Goal: Task Accomplishment & Management: Manage account settings

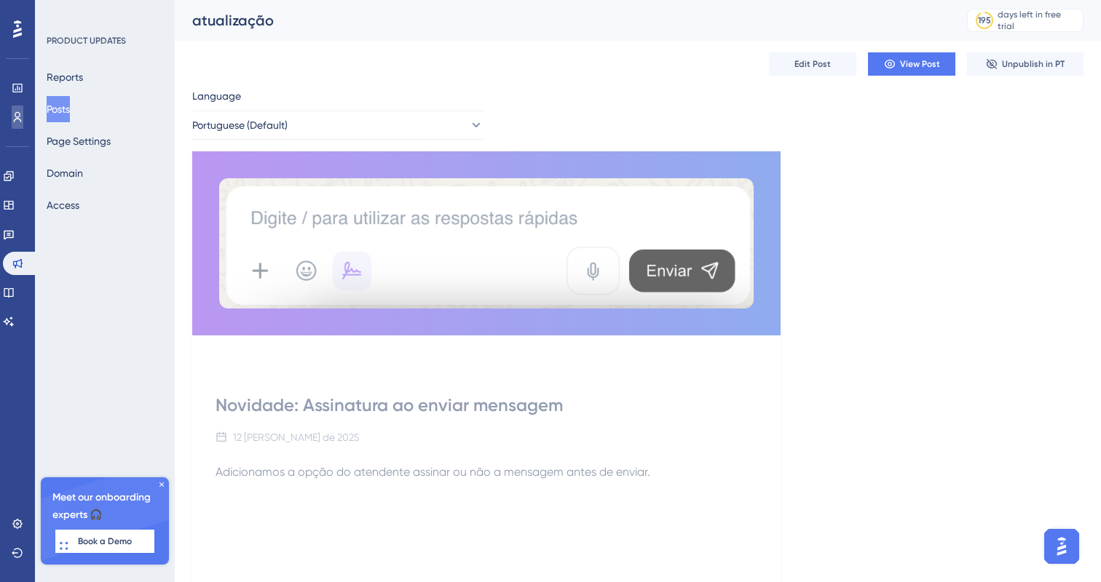
click at [22, 124] on link at bounding box center [18, 117] width 12 height 23
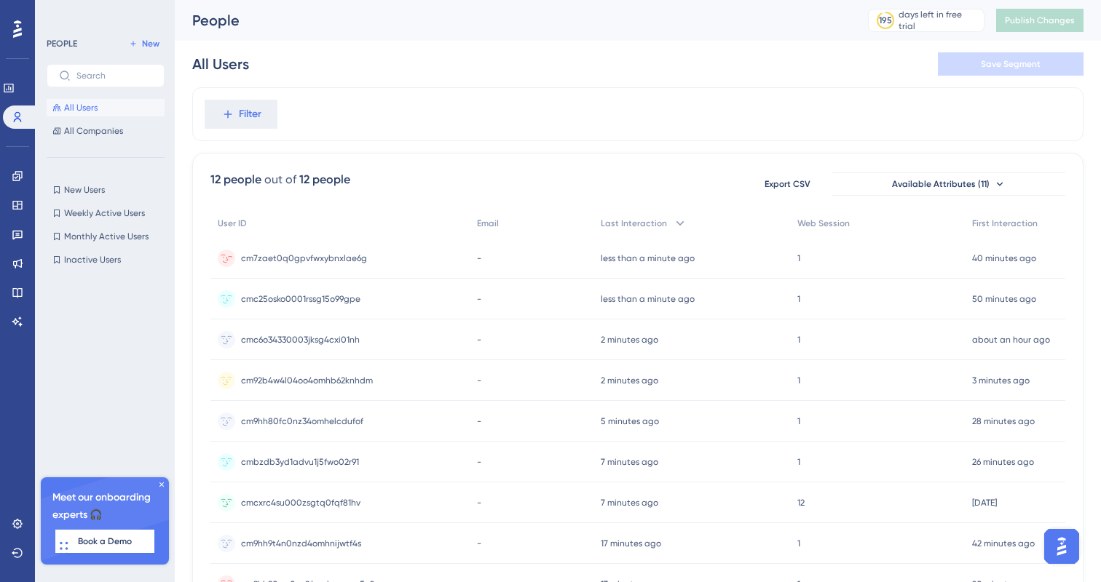
click at [323, 257] on span "cm7zaet0q0gpvfwxybnxlae6g" at bounding box center [304, 259] width 126 height 12
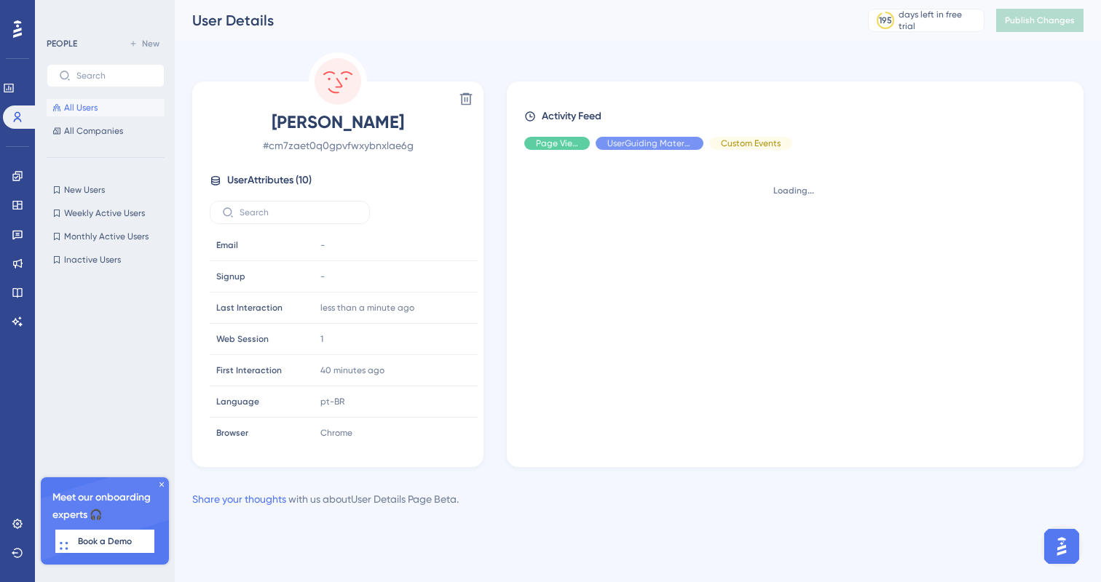
click at [116, 140] on div "PEOPLE New All Users All Companies New Users New Users Weekly Active Users Week…" at bounding box center [106, 283] width 118 height 497
click at [93, 123] on button "All Companies" at bounding box center [106, 130] width 118 height 17
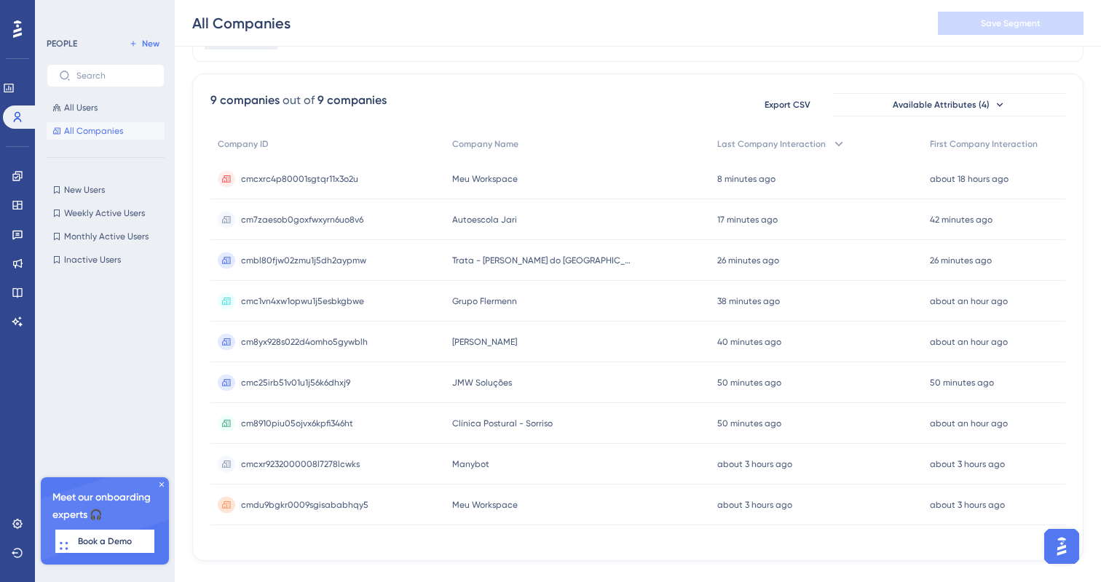
scroll to position [83, 0]
click at [108, 106] on button "All Users" at bounding box center [106, 107] width 118 height 17
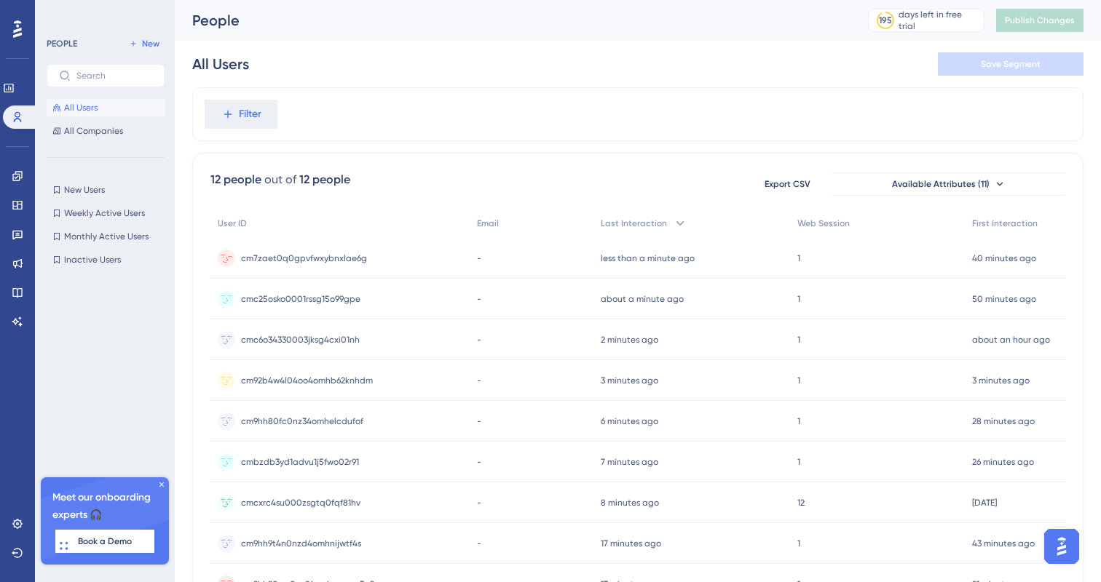
click at [328, 259] on span "cm7zaet0q0gpvfwxybnxlae6g" at bounding box center [304, 259] width 126 height 12
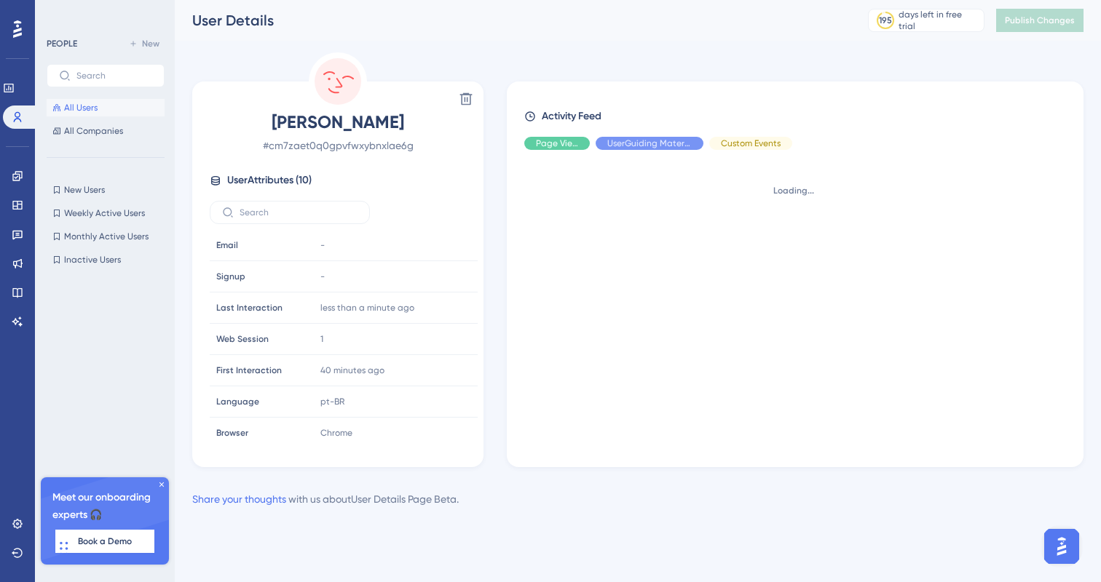
click at [323, 124] on span "[PERSON_NAME]" at bounding box center [338, 122] width 256 height 23
click at [66, 104] on span "All Users" at bounding box center [80, 108] width 33 height 12
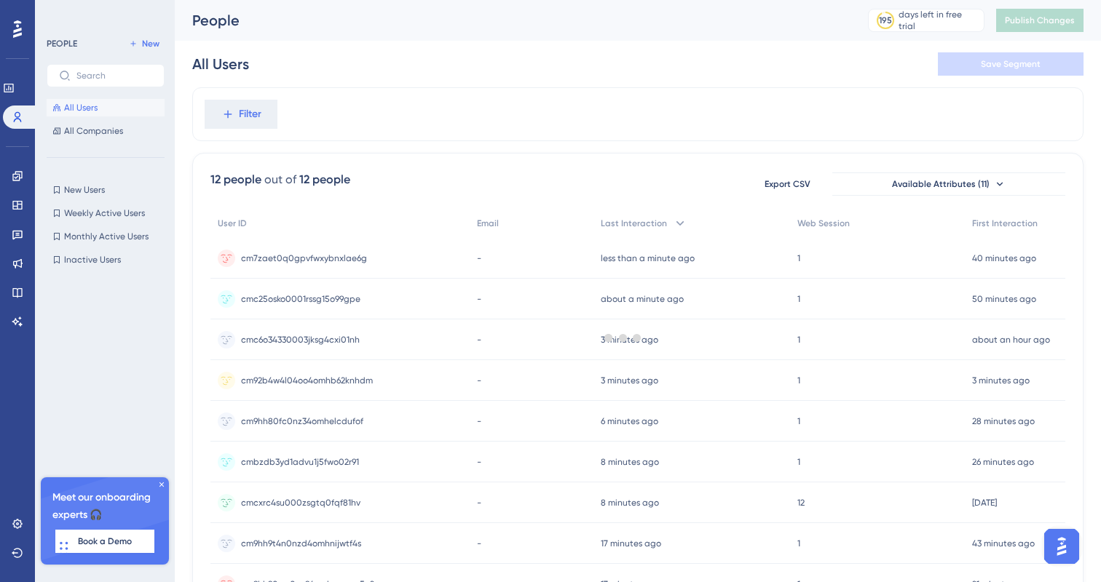
click at [79, 116] on div "All Users All Companies" at bounding box center [106, 119] width 118 height 41
click at [83, 111] on span "All Users" at bounding box center [80, 108] width 33 height 12
click at [427, 71] on div "All Users Save Segment" at bounding box center [637, 64] width 891 height 47
click at [413, 0] on div at bounding box center [550, 0] width 1101 height 0
click at [95, 213] on span "Weekly Active Users" at bounding box center [104, 213] width 81 height 12
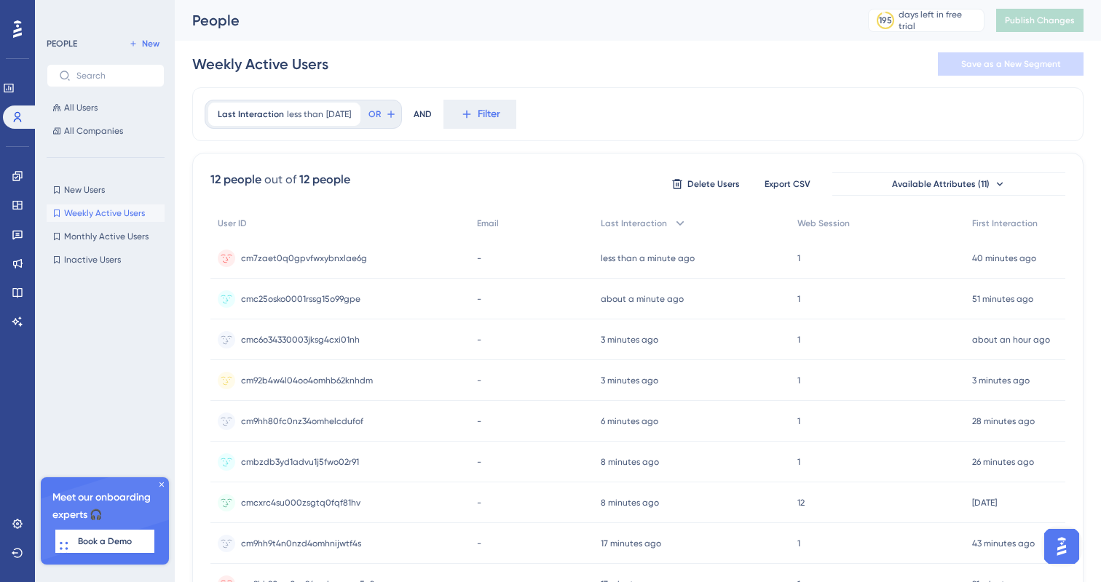
click at [95, 213] on span "Weekly Active Users" at bounding box center [104, 213] width 81 height 12
click at [866, 180] on button "Available Attributes (11)" at bounding box center [948, 184] width 233 height 23
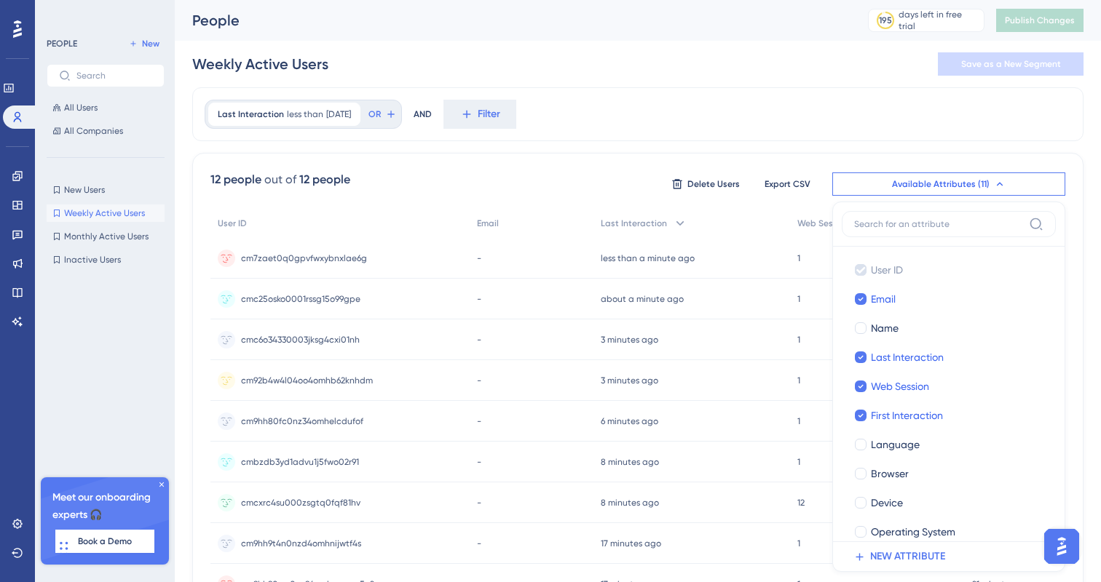
scroll to position [95, 0]
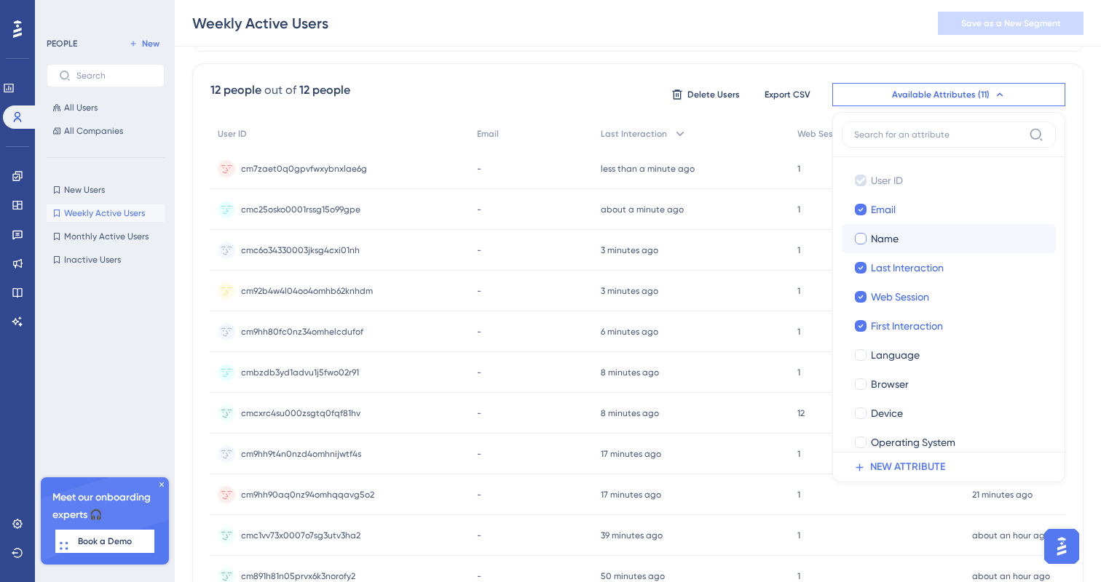
click at [867, 233] on label "Name" at bounding box center [948, 238] width 191 height 17
checkbox input "true"
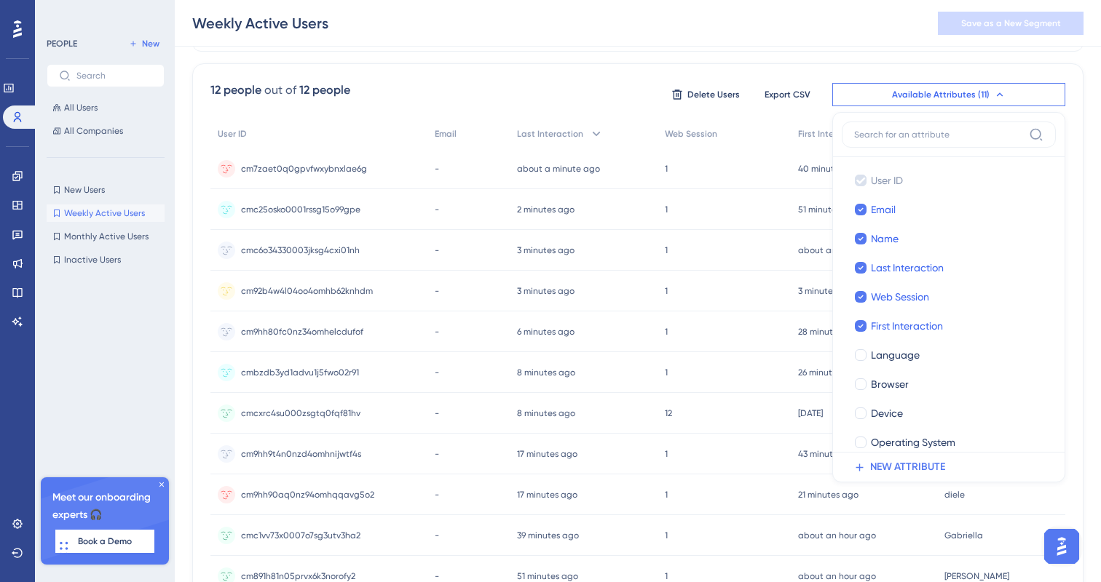
click at [708, 55] on div "Last Interaction less than [DATE] [DATE] Remove OR AND Filter 12 people out of …" at bounding box center [637, 336] width 891 height 676
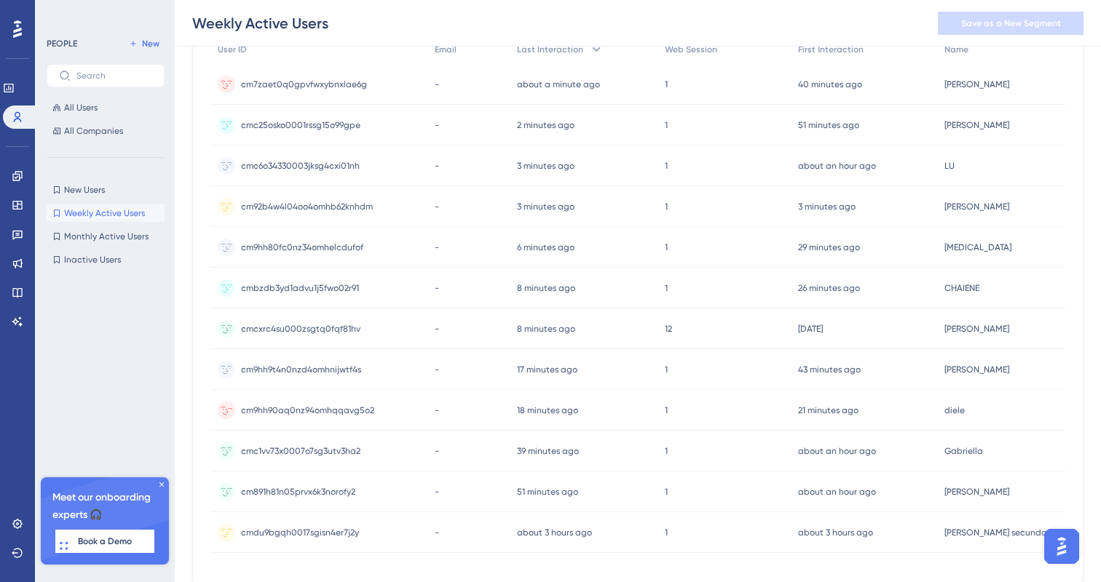
scroll to position [173, 0]
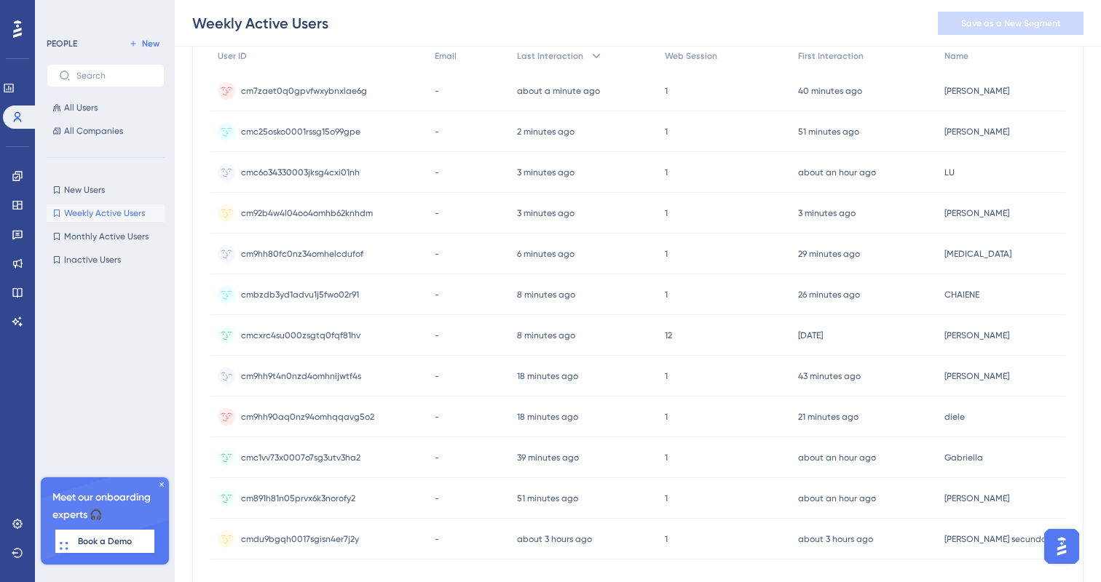
click at [861, 380] on time "43 minutes ago" at bounding box center [829, 376] width 63 height 10
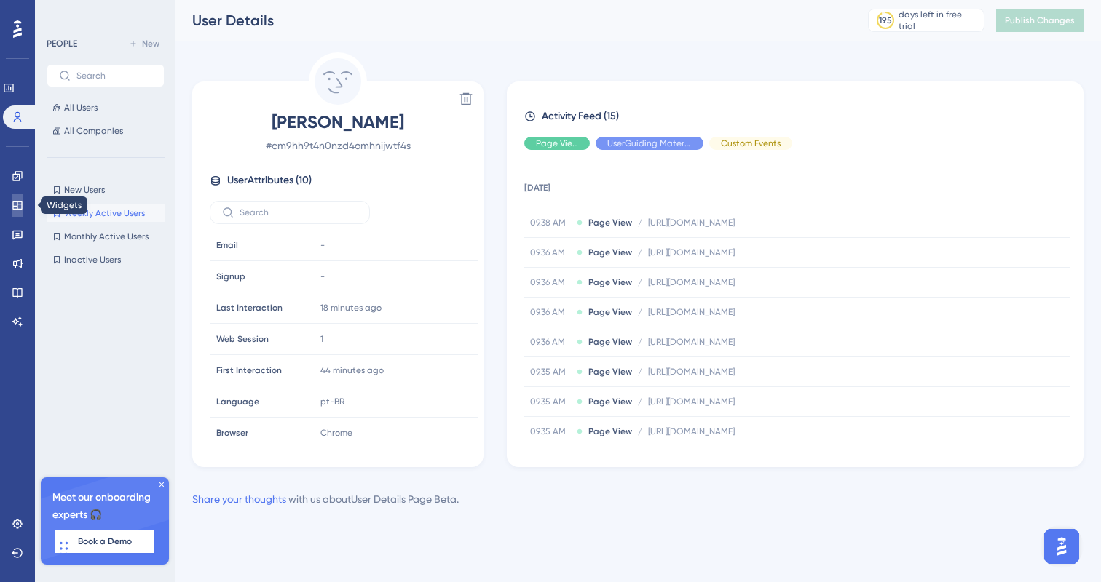
click at [17, 202] on icon at bounding box center [16, 205] width 9 height 9
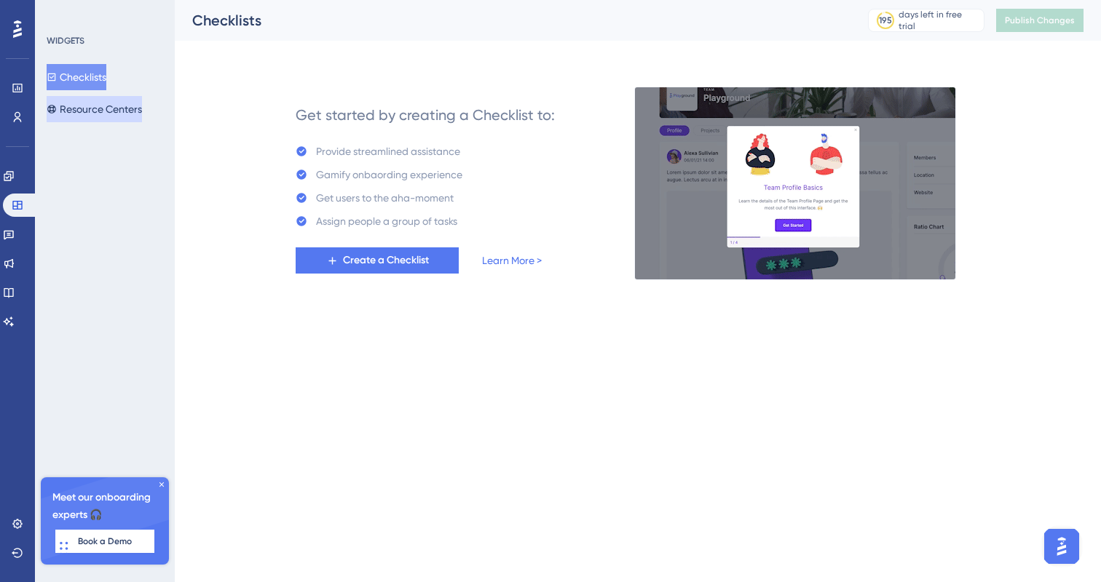
click at [119, 108] on button "Resource Centers" at bounding box center [94, 109] width 95 height 26
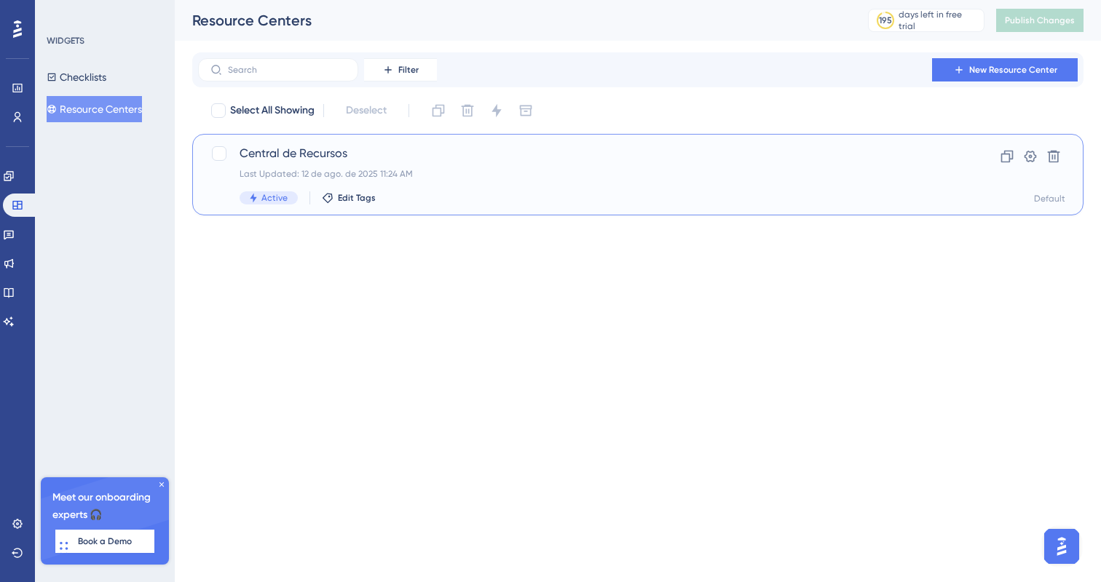
click at [274, 152] on span "Central de Recursos" at bounding box center [580, 153] width 680 height 17
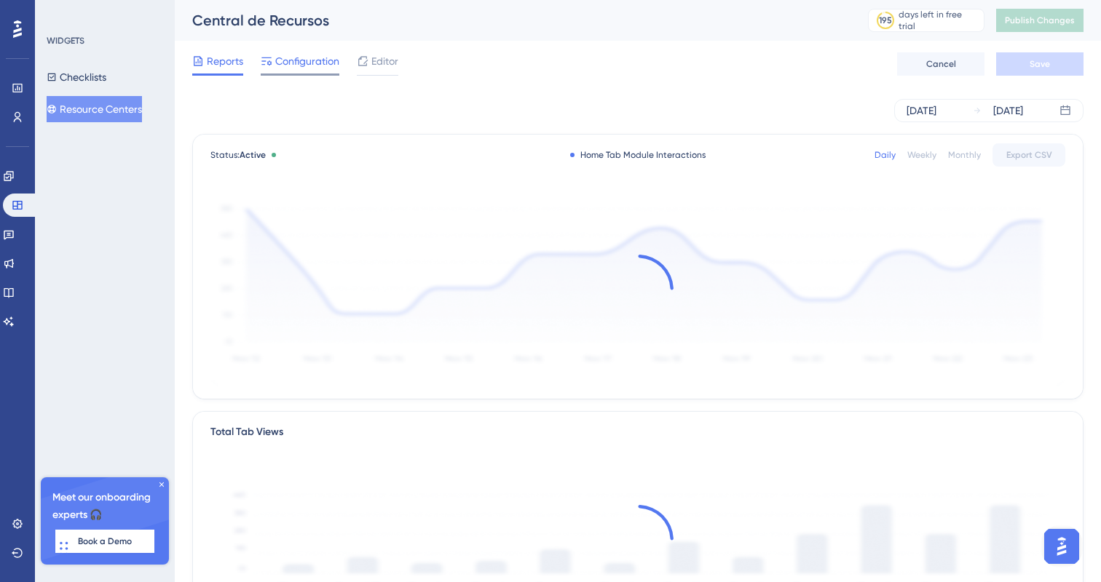
click at [297, 69] on span "Configuration" at bounding box center [307, 60] width 64 height 17
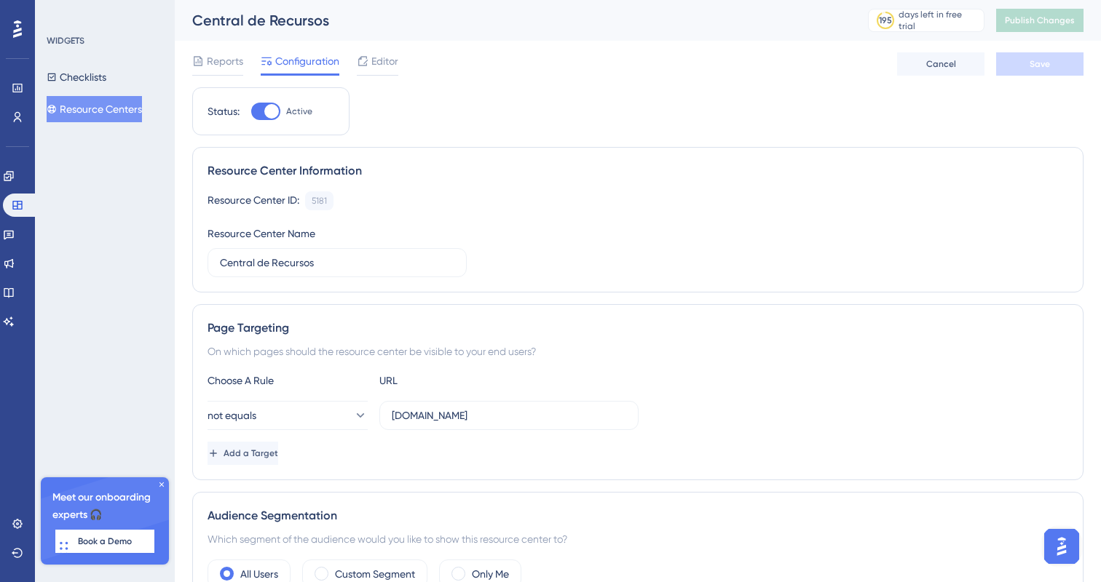
click at [352, 68] on div "Reports Configuration Editor" at bounding box center [295, 63] width 206 height 23
click at [361, 67] on div at bounding box center [363, 60] width 12 height 17
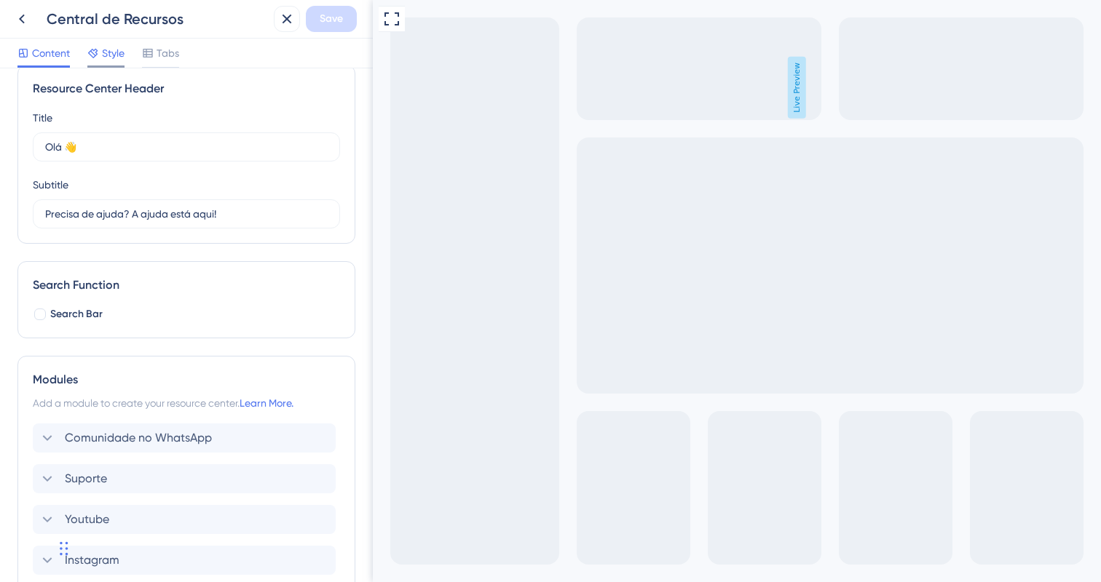
click at [111, 56] on span "Style" at bounding box center [113, 52] width 23 height 17
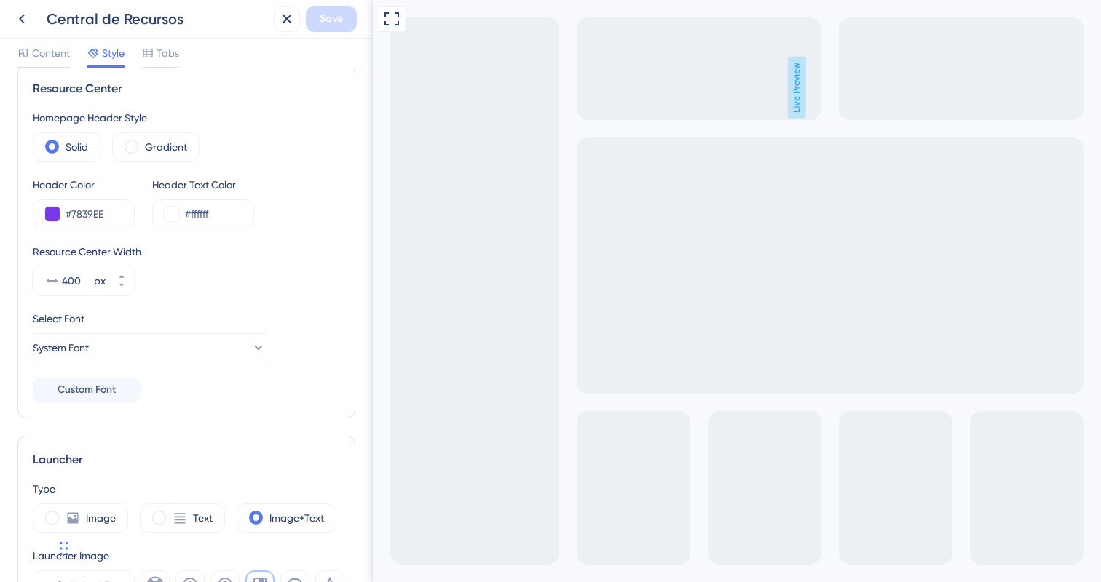
scroll to position [130, 0]
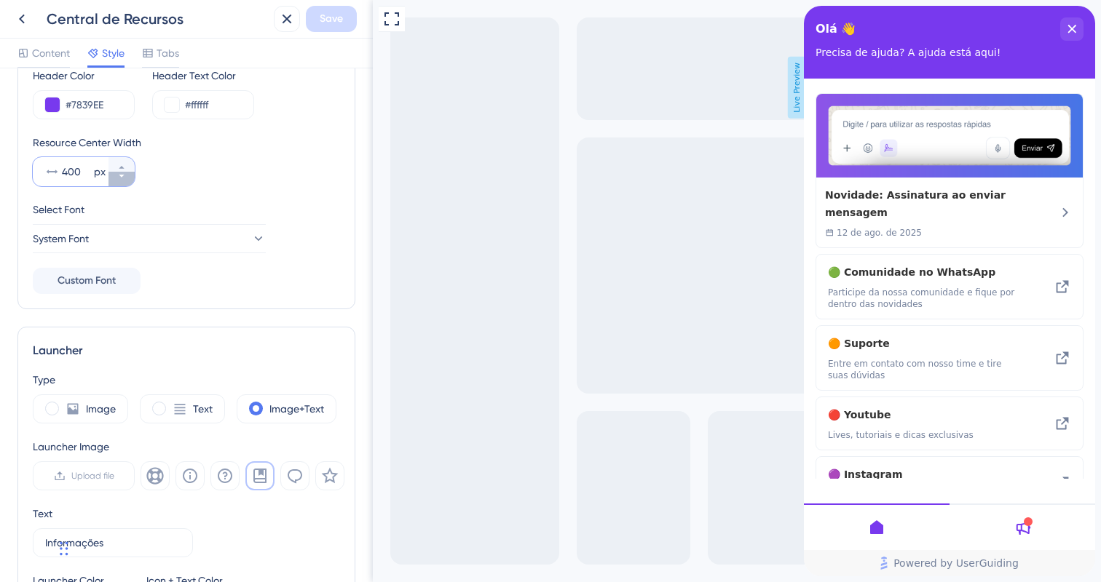
click at [131, 178] on button "400 px" at bounding box center [121, 179] width 26 height 15
click at [127, 178] on button "400 px" at bounding box center [121, 179] width 26 height 15
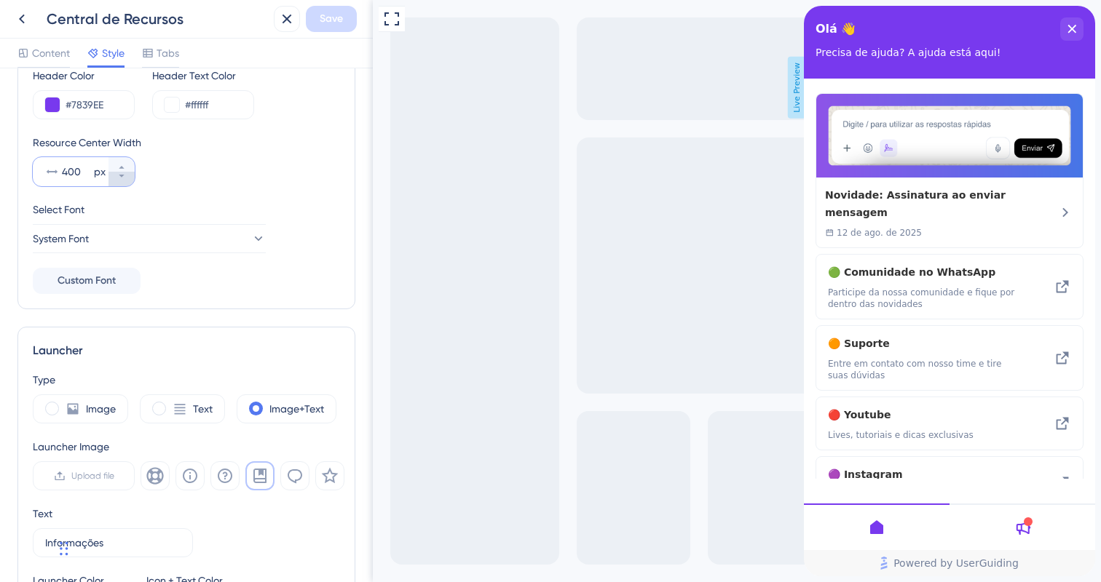
click at [127, 178] on button "400 px" at bounding box center [121, 179] width 26 height 15
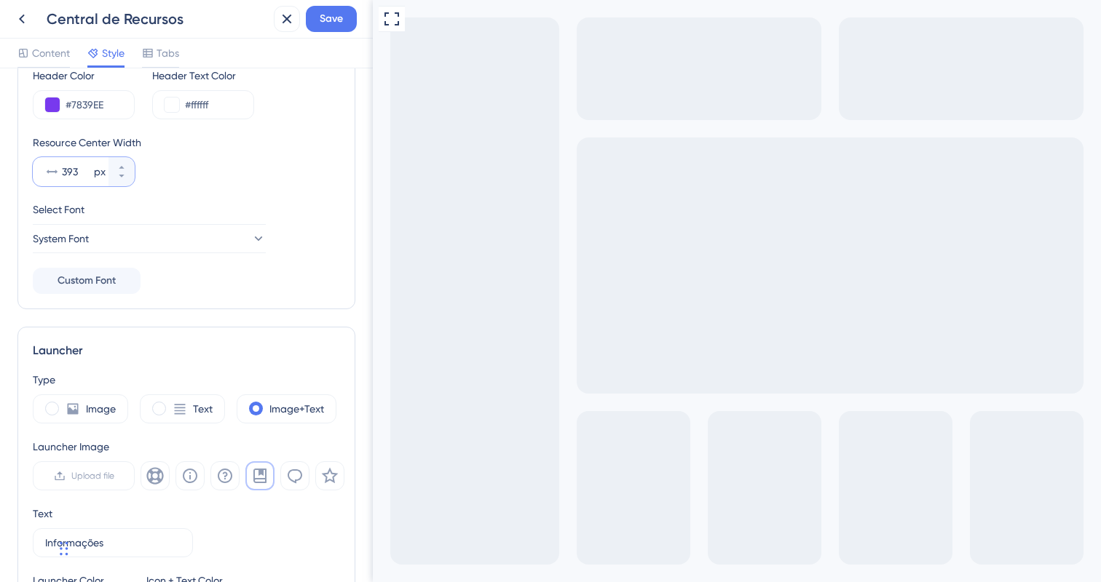
scroll to position [0, 0]
click at [123, 180] on icon at bounding box center [121, 176] width 9 height 9
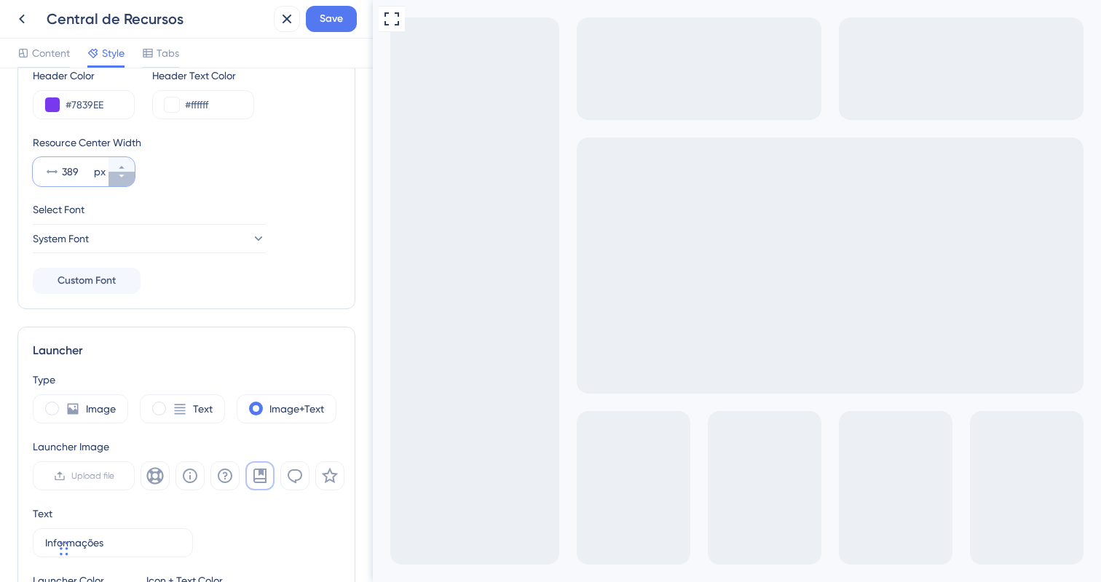
click at [123, 180] on icon at bounding box center [121, 176] width 9 height 9
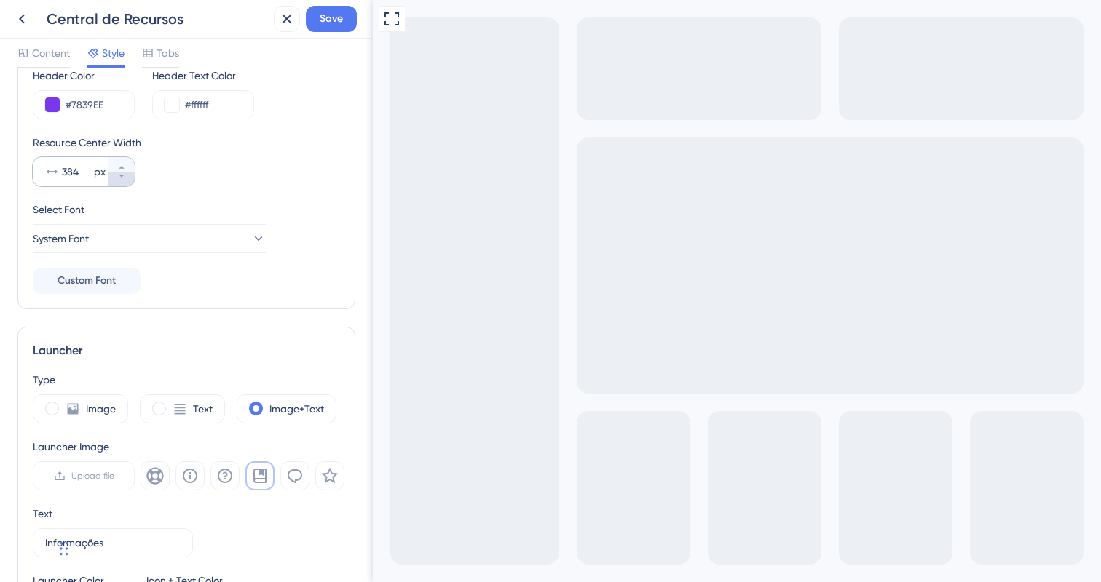
click at [123, 180] on icon at bounding box center [121, 176] width 9 height 9
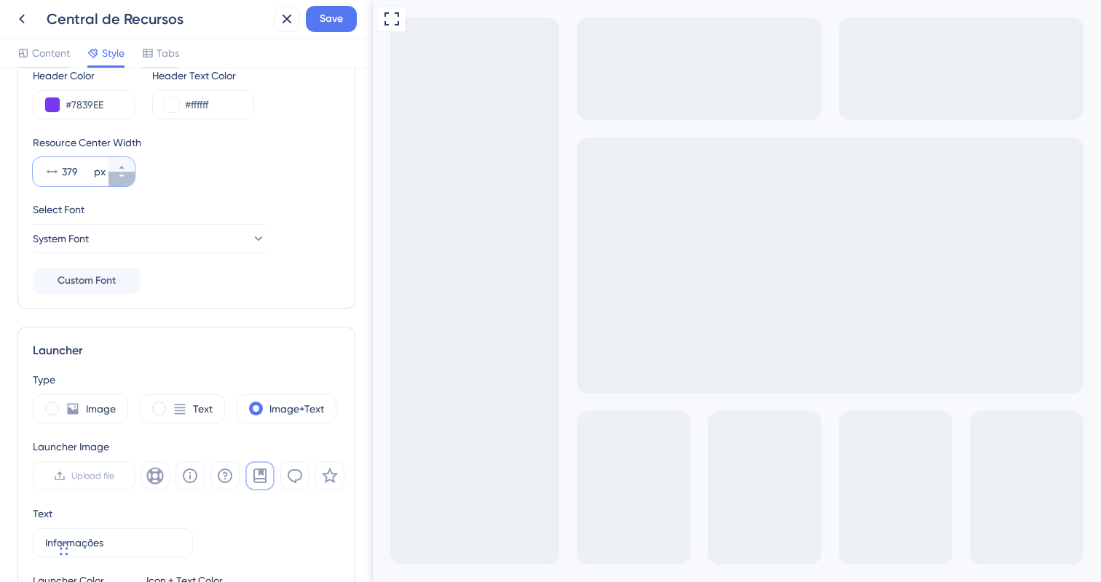
click at [123, 180] on icon at bounding box center [121, 176] width 9 height 9
click at [122, 160] on button "375 px" at bounding box center [121, 164] width 26 height 15
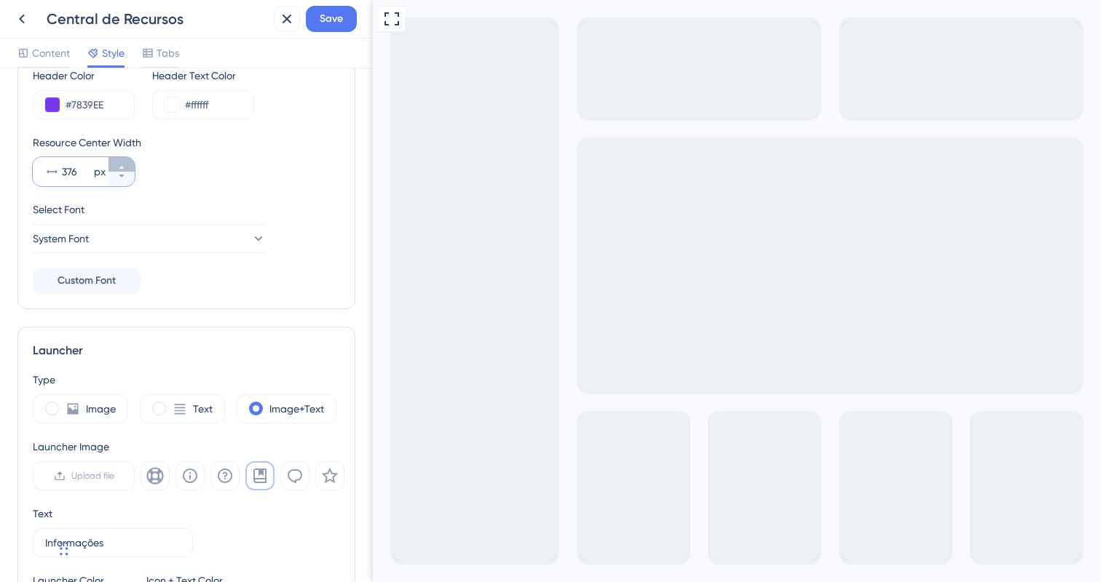
click at [122, 160] on button "376 px" at bounding box center [121, 164] width 26 height 15
click at [122, 160] on button "377 px" at bounding box center [121, 164] width 26 height 15
click at [122, 160] on button "378 px" at bounding box center [121, 164] width 26 height 15
click at [122, 160] on button "379 px" at bounding box center [121, 164] width 26 height 15
type input "380"
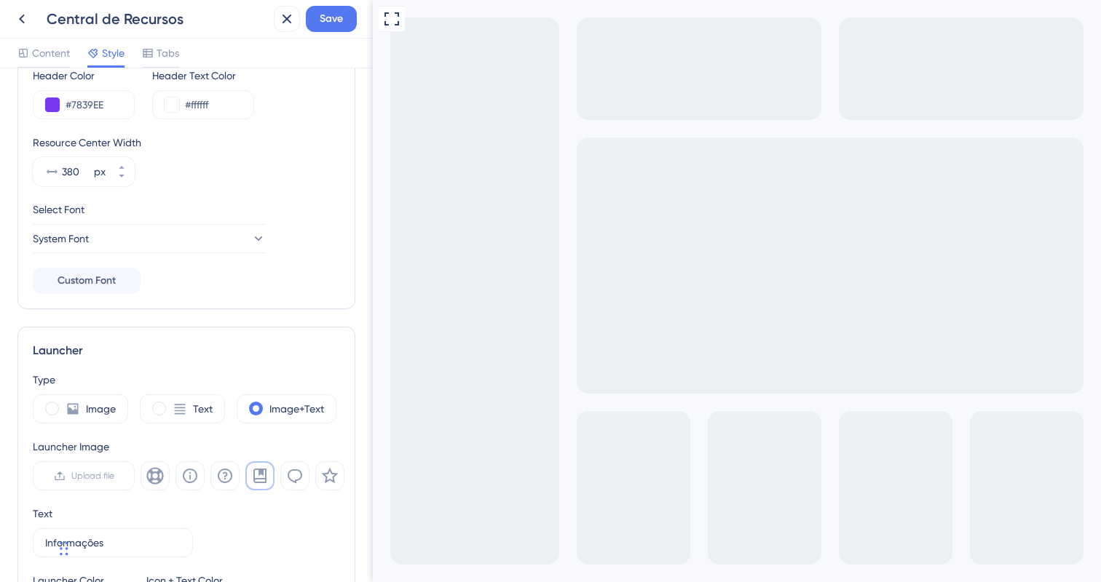
click at [256, 174] on div "Resource Center Width 380 px" at bounding box center [186, 160] width 307 height 52
click at [323, 28] on button "Save" at bounding box center [331, 19] width 51 height 26
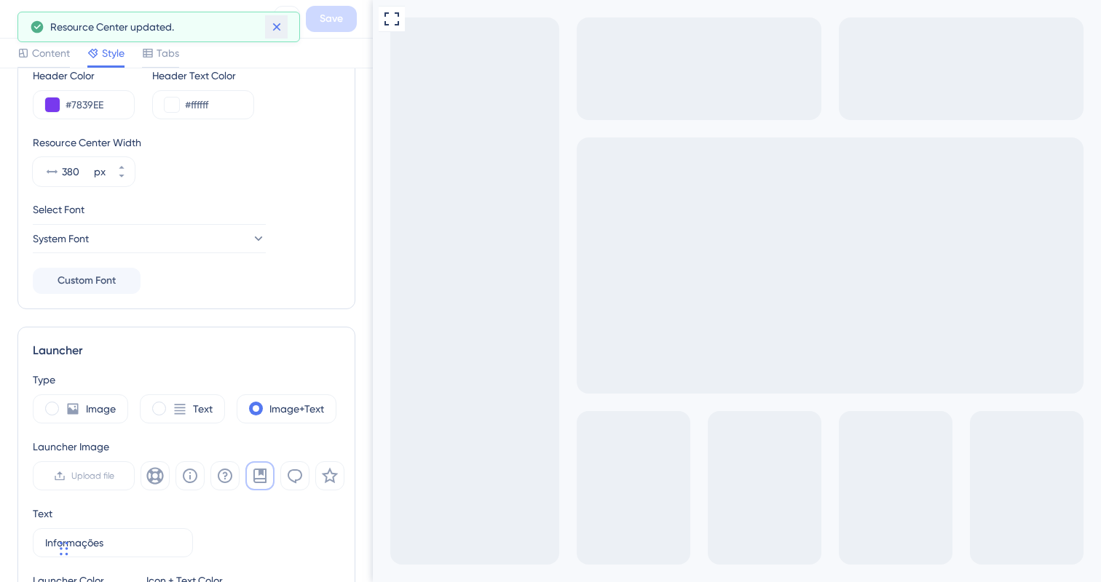
click at [273, 23] on icon at bounding box center [276, 27] width 15 height 15
click at [25, 18] on icon at bounding box center [21, 18] width 17 height 17
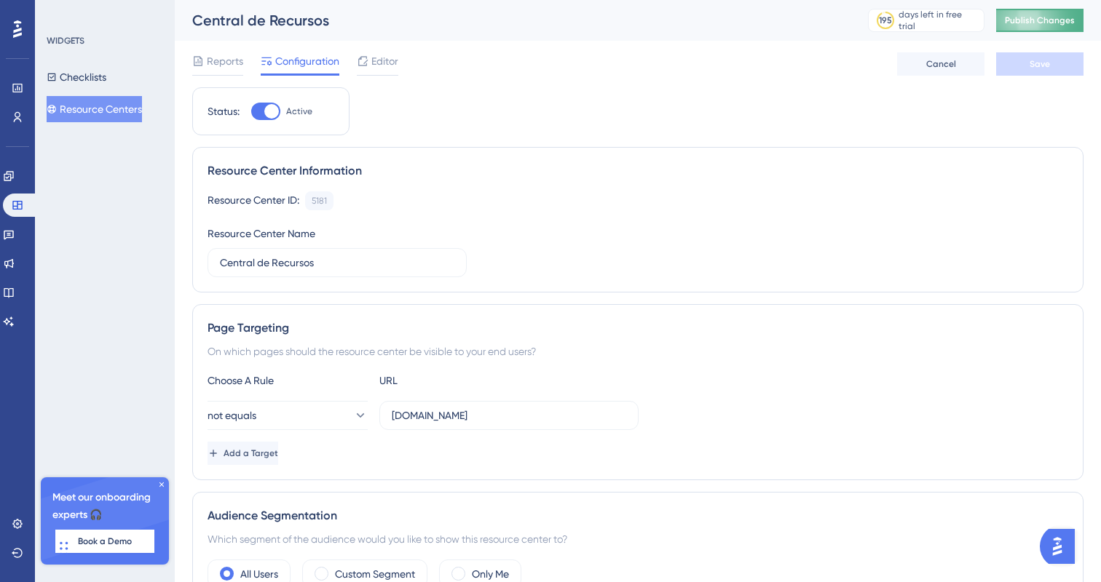
click at [1039, 27] on button "Publish Changes" at bounding box center [1039, 20] width 87 height 23
